Goal: Task Accomplishment & Management: Manage account settings

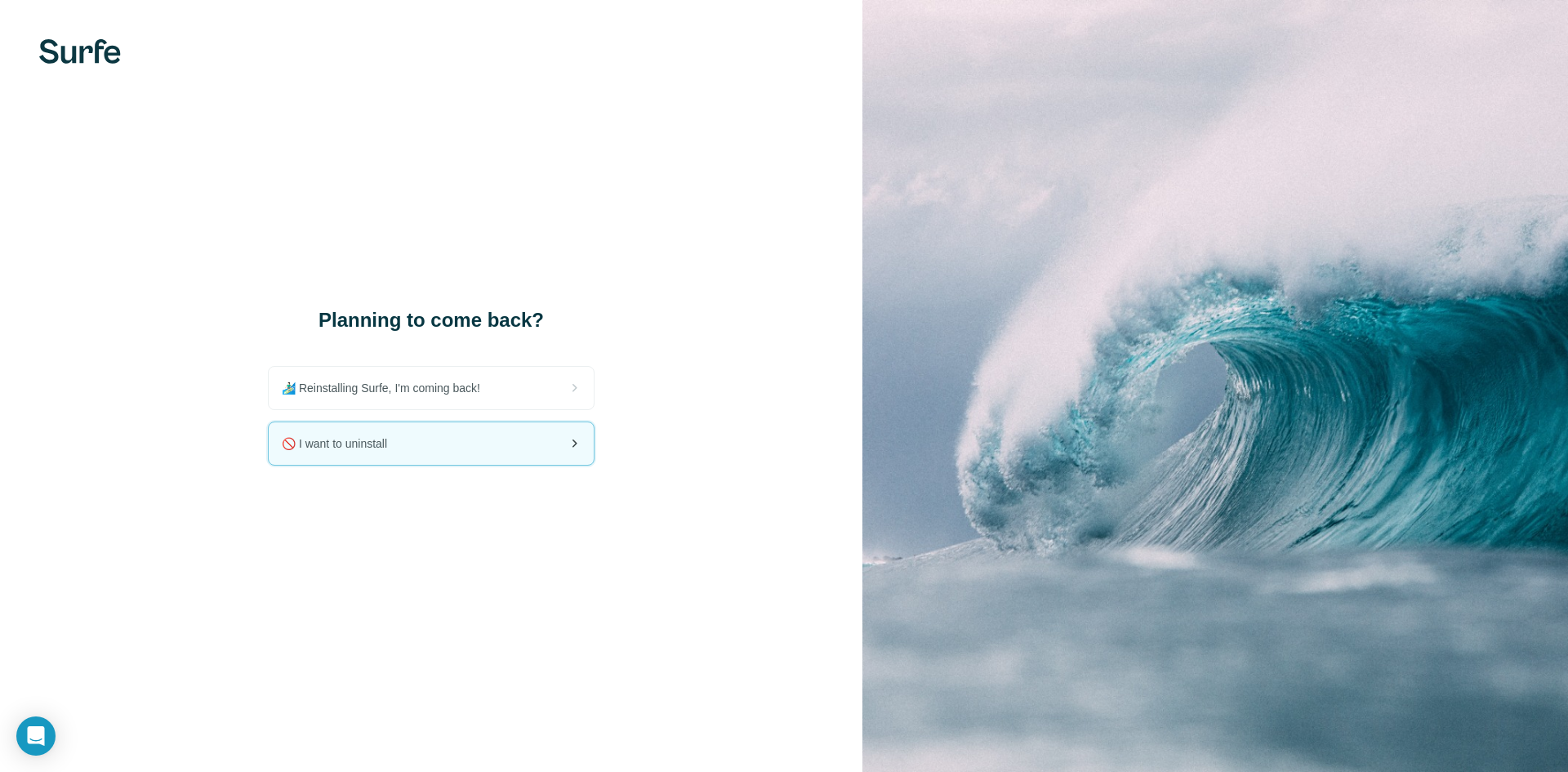
click at [485, 448] on div "🚫 I want to uninstall" at bounding box center [430, 444] width 325 height 43
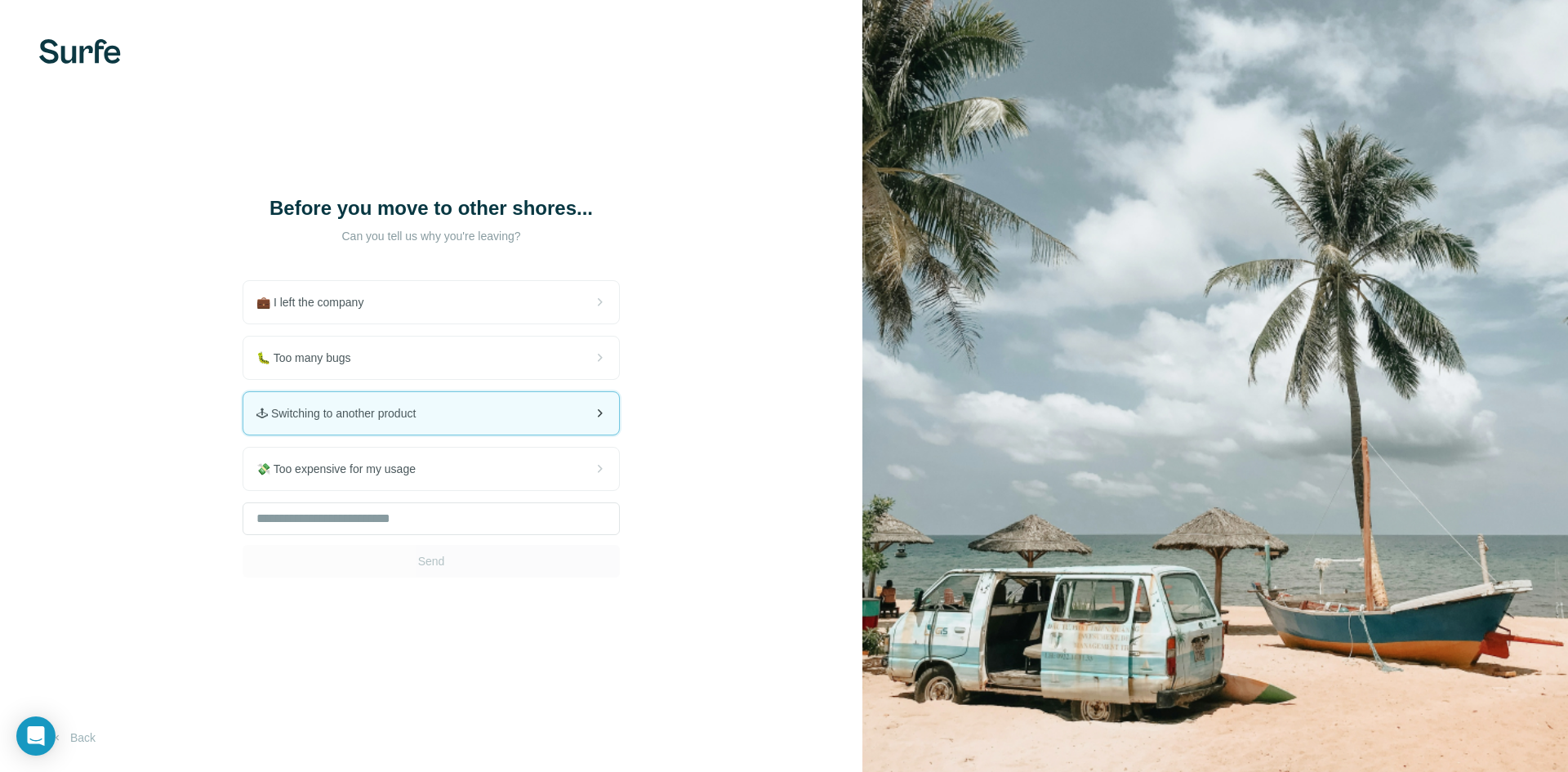
click at [480, 401] on div "🕹 Switching to another product" at bounding box center [430, 413] width 376 height 43
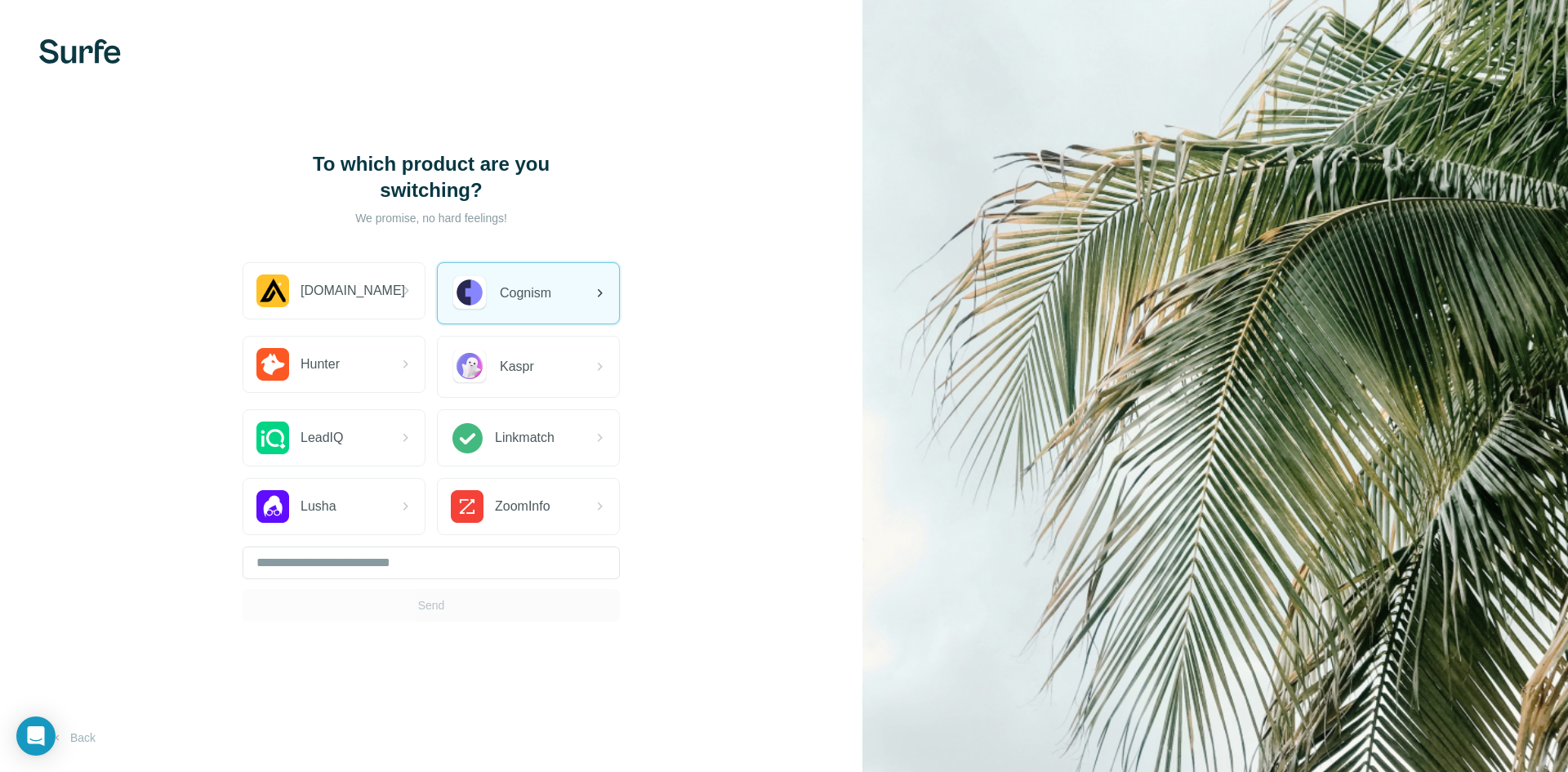
click at [497, 311] on div "Cognism" at bounding box center [501, 293] width 101 height 38
